Goal: Transaction & Acquisition: Book appointment/travel/reservation

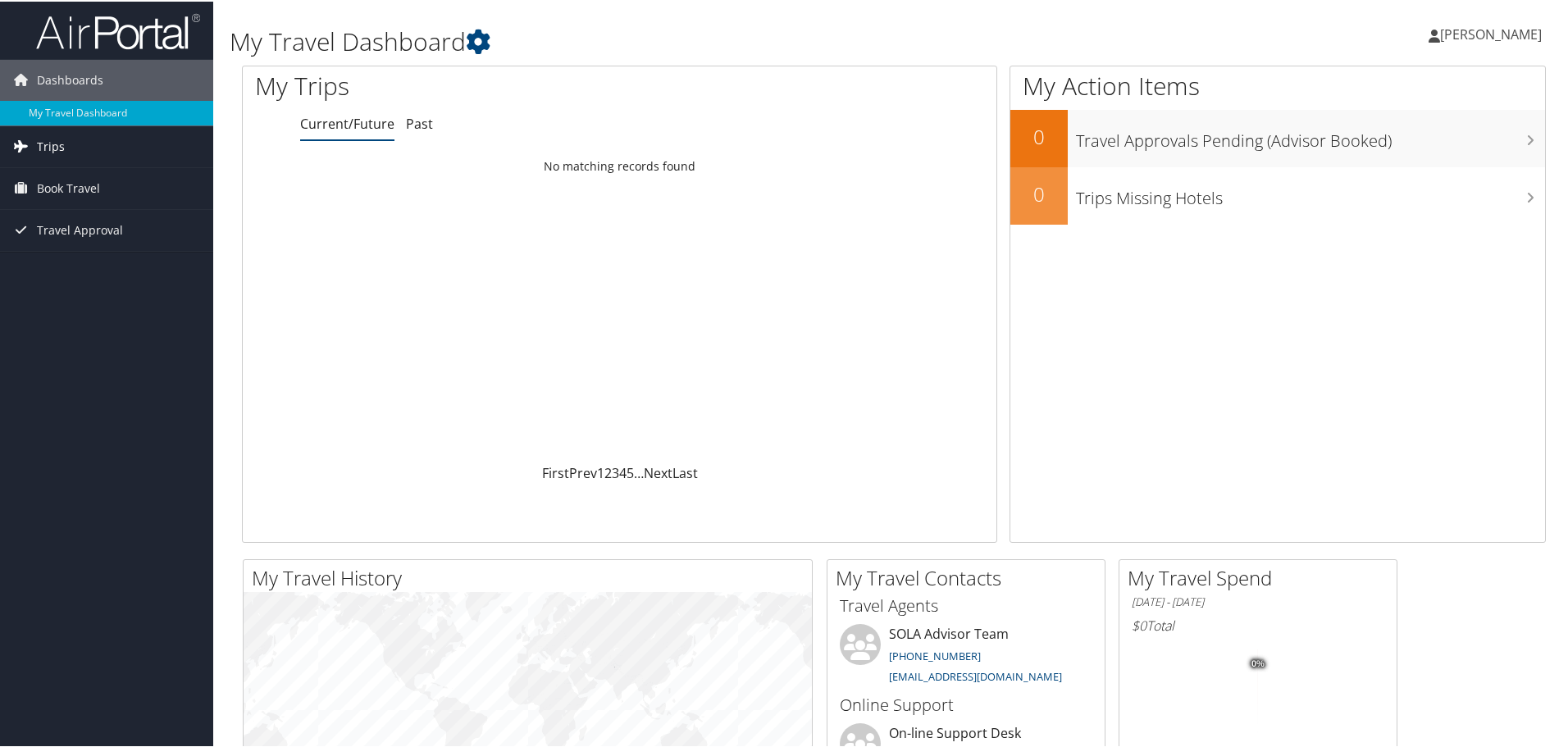
click at [37, 141] on span "Trips" at bounding box center [50, 145] width 28 height 41
click at [94, 254] on span "Book Travel" at bounding box center [68, 261] width 63 height 41
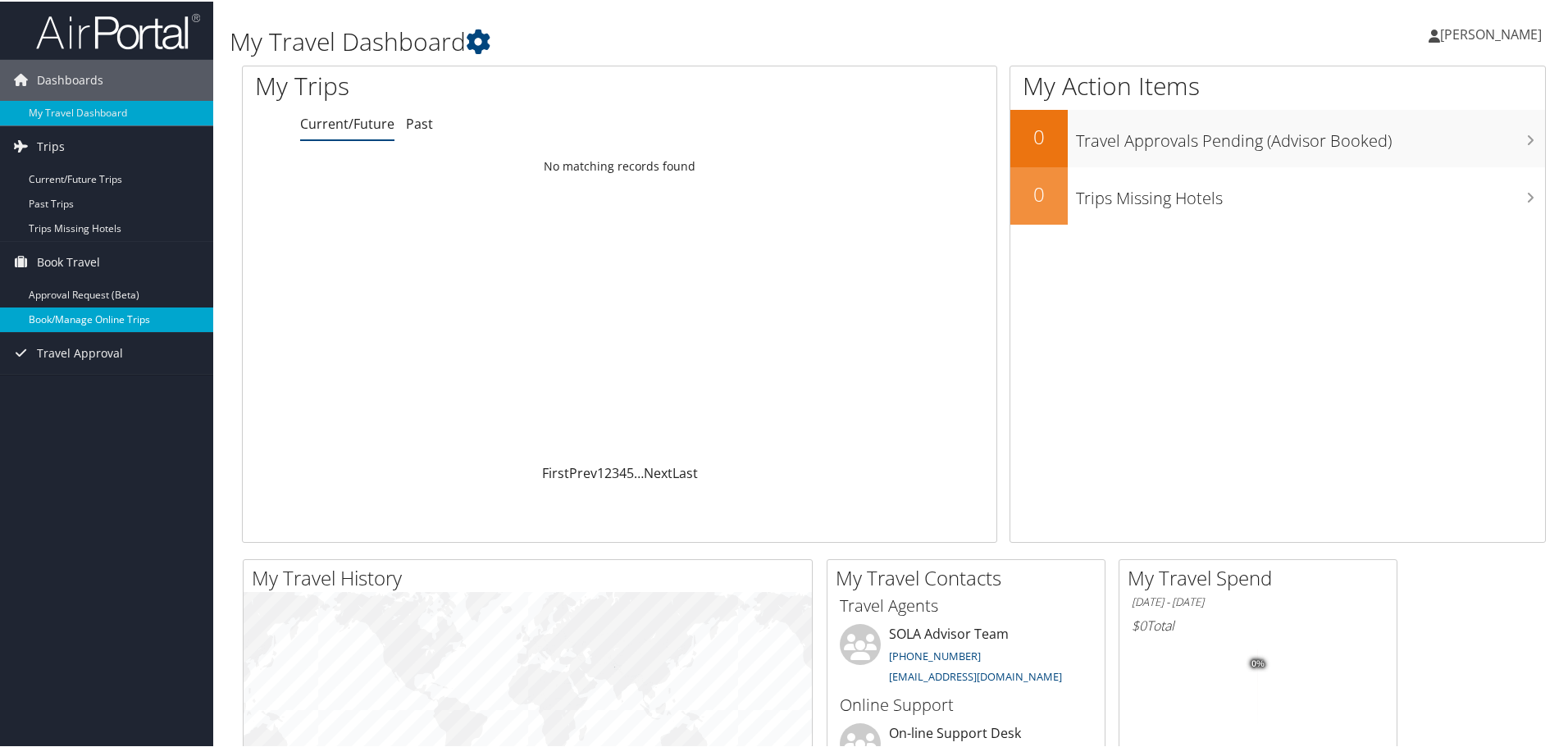
click at [127, 313] on link "Book/Manage Online Trips" at bounding box center [106, 318] width 213 height 25
click at [59, 328] on link "Book/Manage Online Trips" at bounding box center [106, 318] width 213 height 25
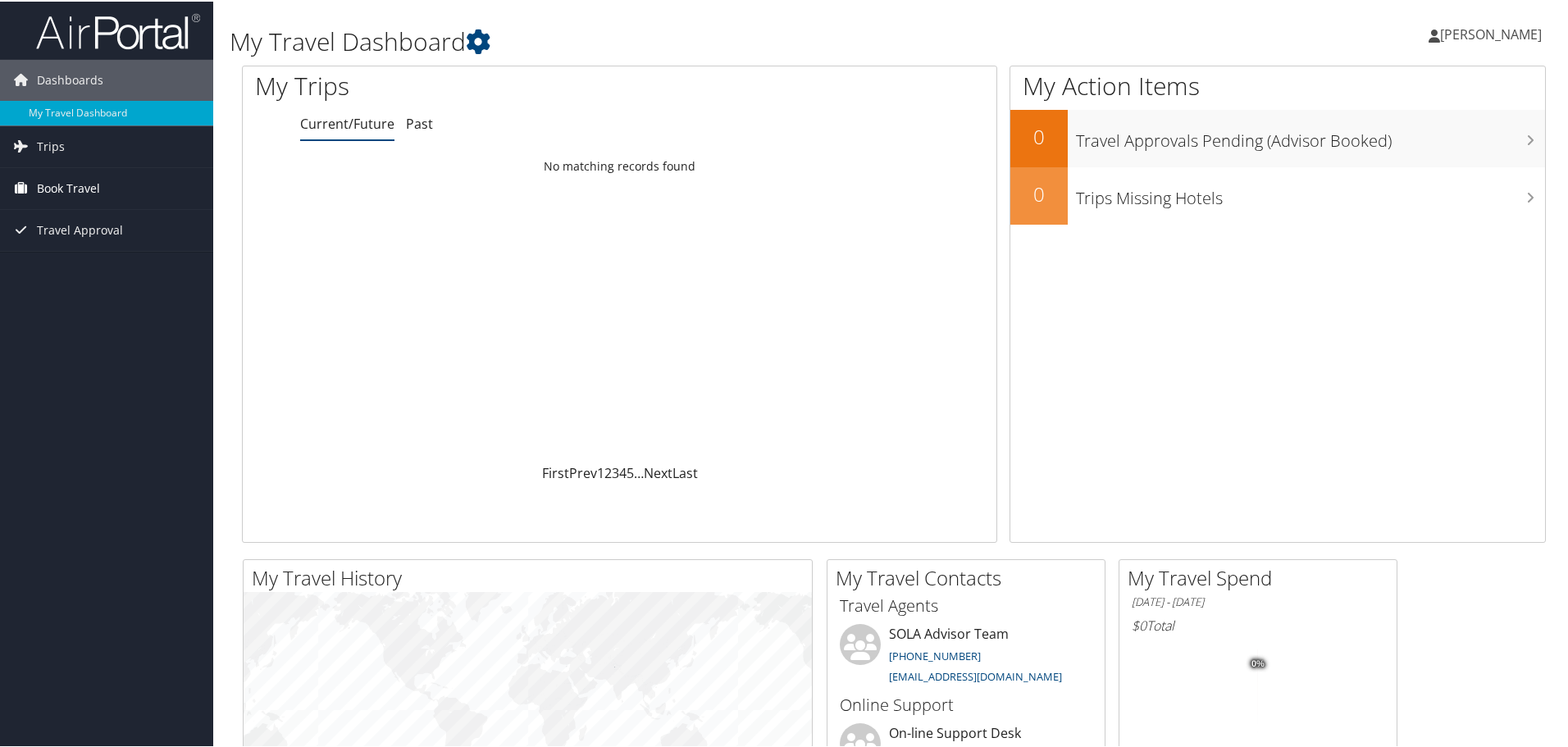
click at [67, 188] on span "Book Travel" at bounding box center [68, 187] width 63 height 41
click at [97, 248] on link "Book/Manage Online Trips" at bounding box center [106, 245] width 213 height 25
click at [488, 46] on icon at bounding box center [478, 40] width 25 height 25
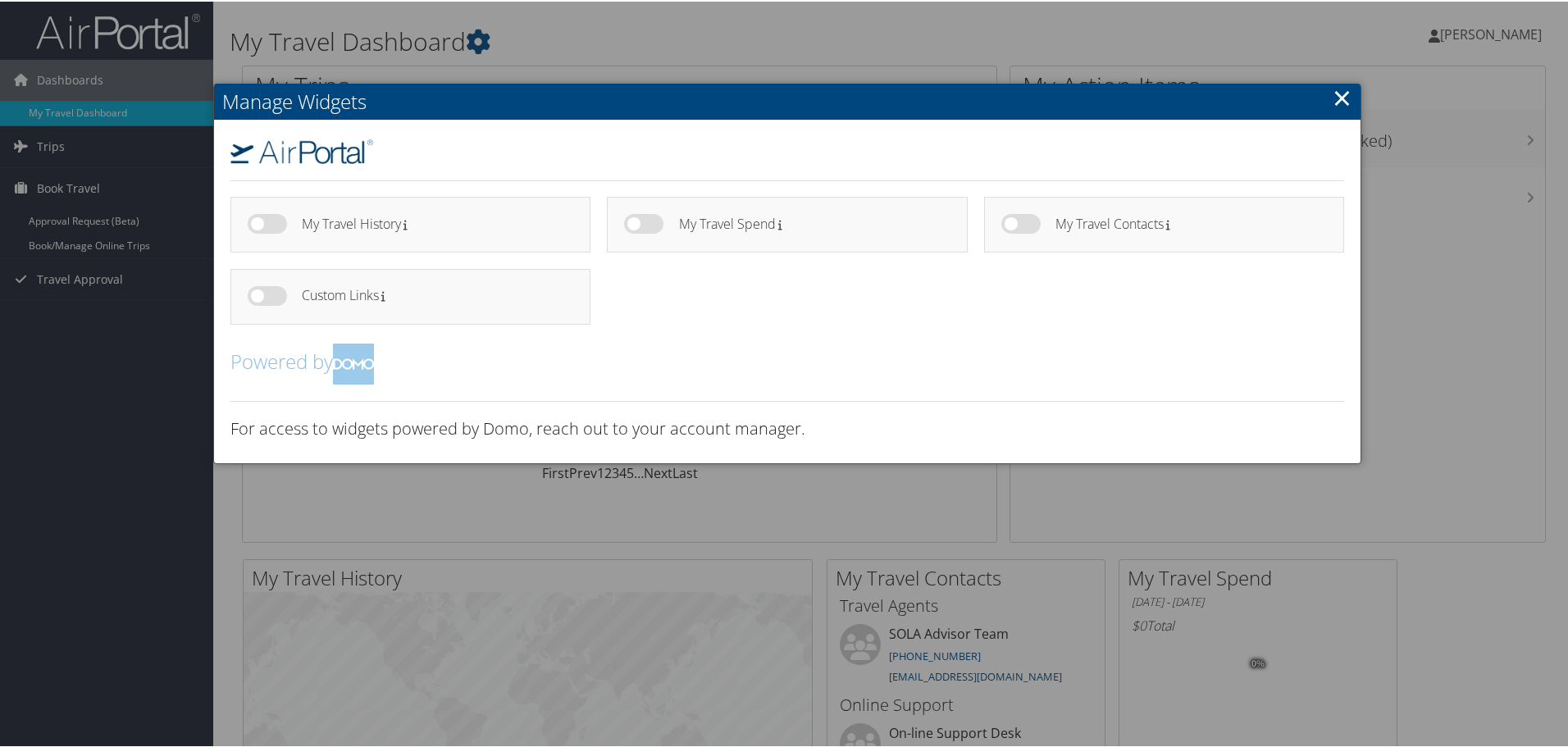
click at [1344, 109] on link "×" at bounding box center [1341, 95] width 19 height 33
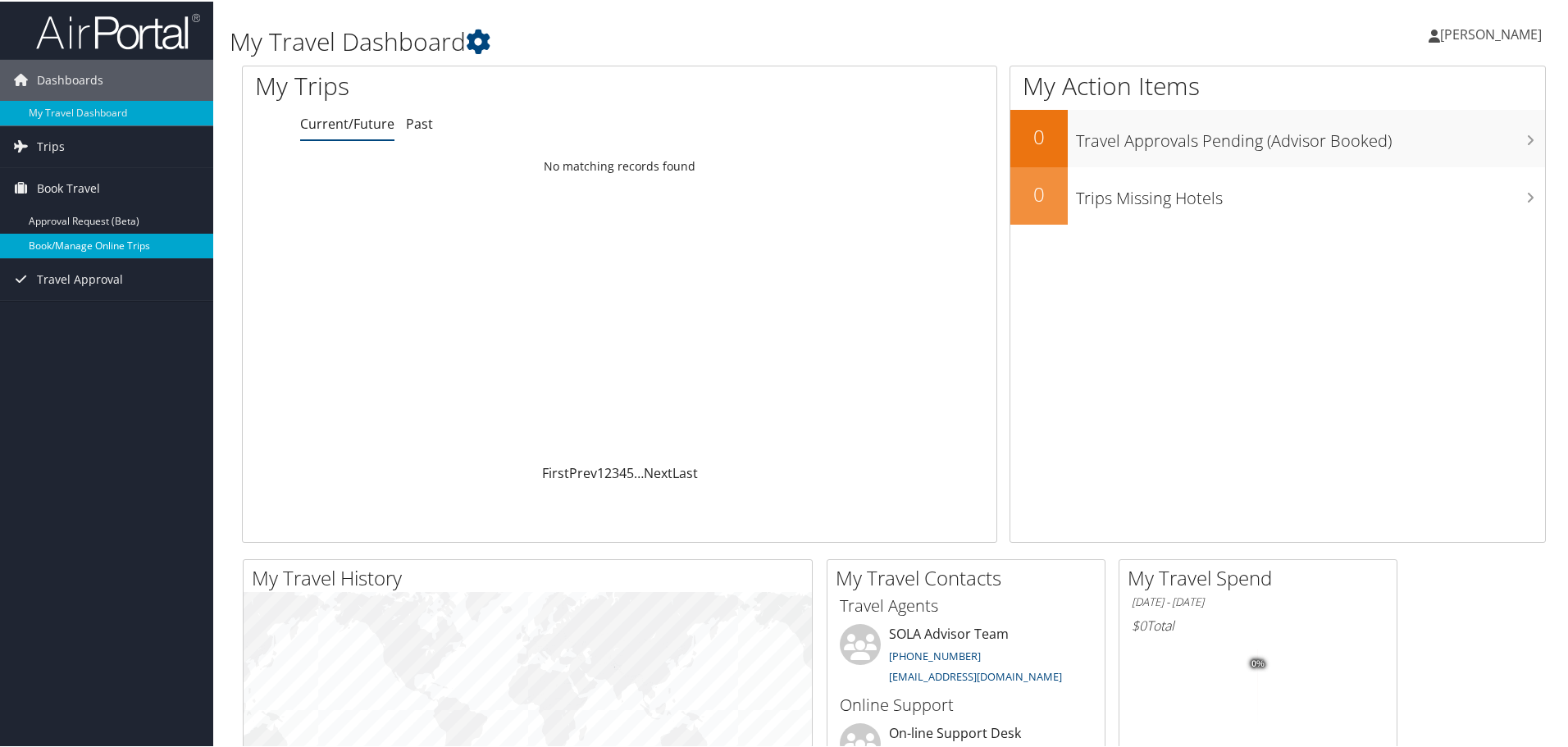
click at [92, 246] on link "Book/Manage Online Trips" at bounding box center [106, 245] width 213 height 25
click at [94, 279] on span "Travel Approval" at bounding box center [79, 278] width 86 height 41
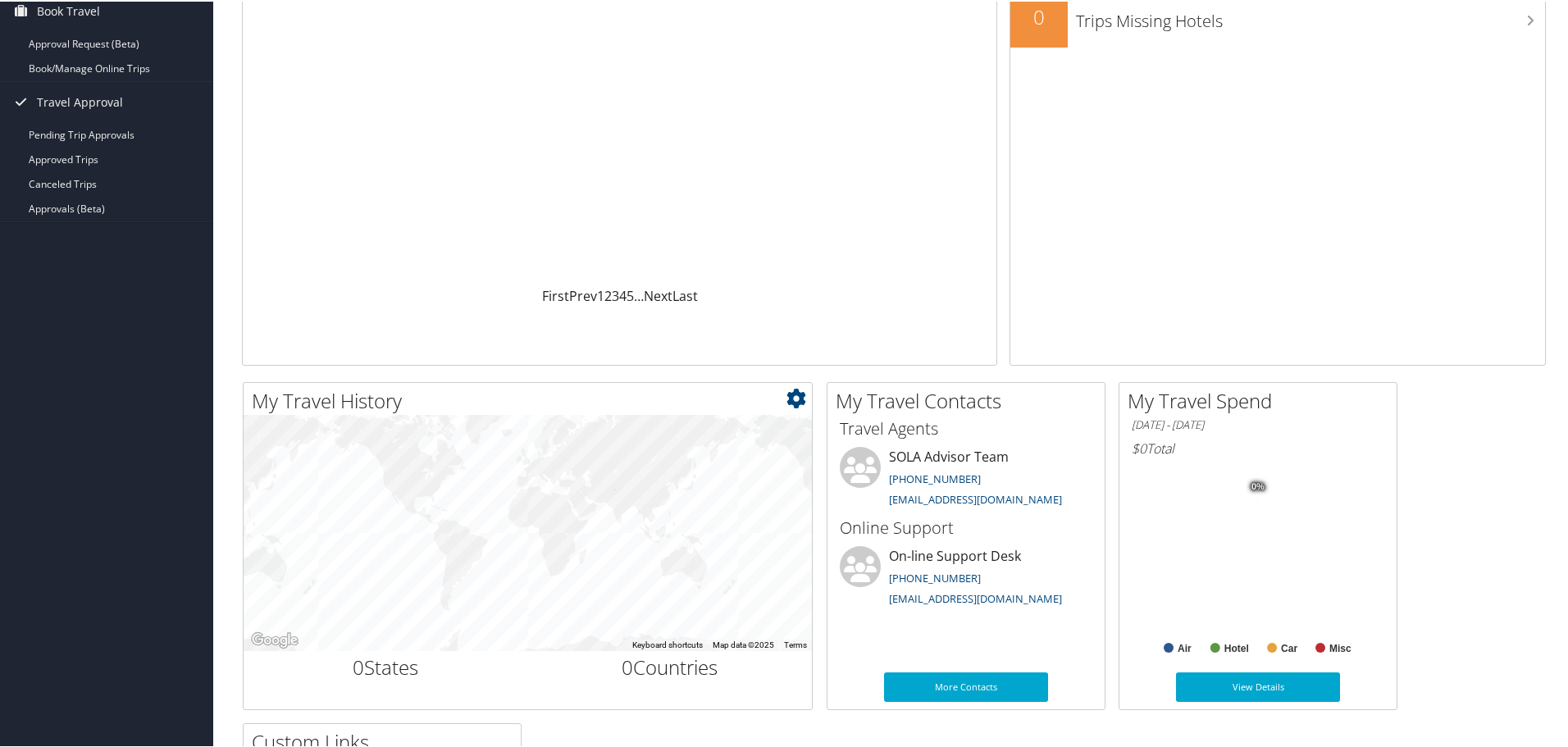
scroll to position [508, 0]
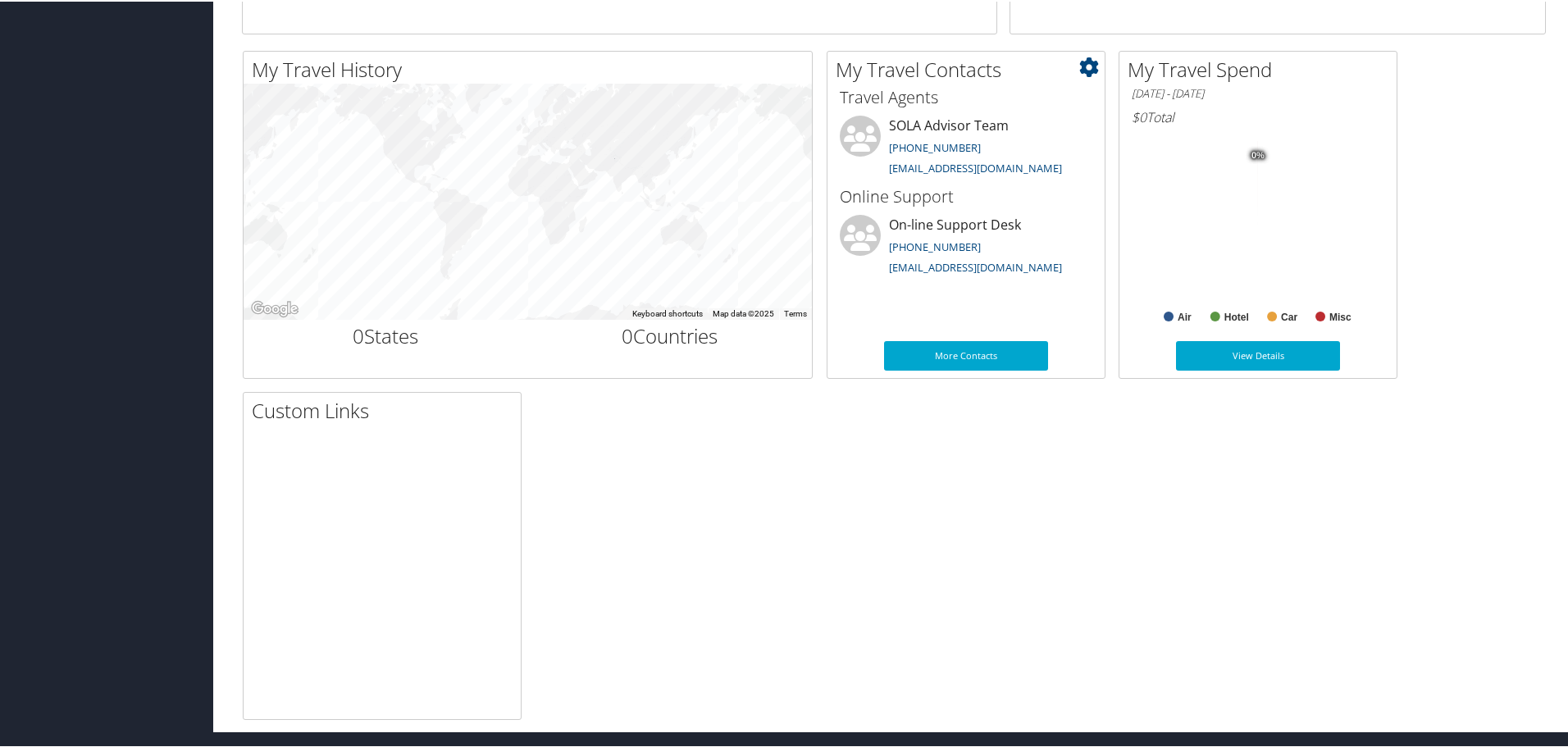
drag, startPoint x: 1012, startPoint y: 126, endPoint x: 886, endPoint y: 126, distance: 126.0
click at [886, 126] on li "SOLA Advisor Team 205-874-8538 statela@CBTravel.com" at bounding box center [966, 148] width 269 height 68
click at [1022, 182] on div "Online Support On-line Support Desk (801) 327-7720 onlinesupport@cbtravel.com" at bounding box center [965, 231] width 277 height 99
click at [988, 266] on link "onlinesupport@cbtravel.com" at bounding box center [975, 265] width 173 height 15
